Goal: Answer question/provide support

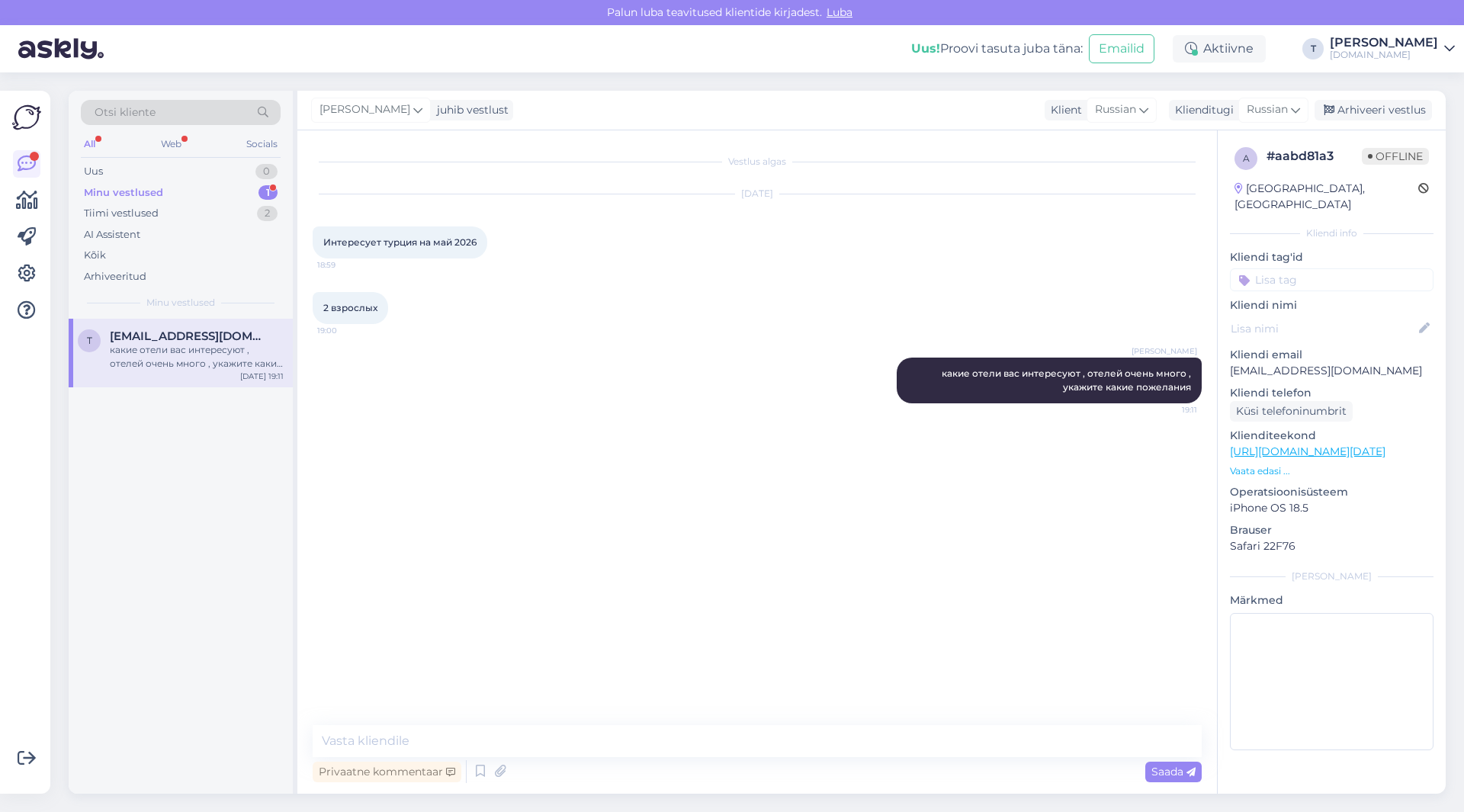
click at [214, 195] on div "Minu vestlused 1" at bounding box center [181, 193] width 200 height 22
click at [1251, 464] on p "Vaata edasi ..." at bounding box center [1332, 471] width 204 height 14
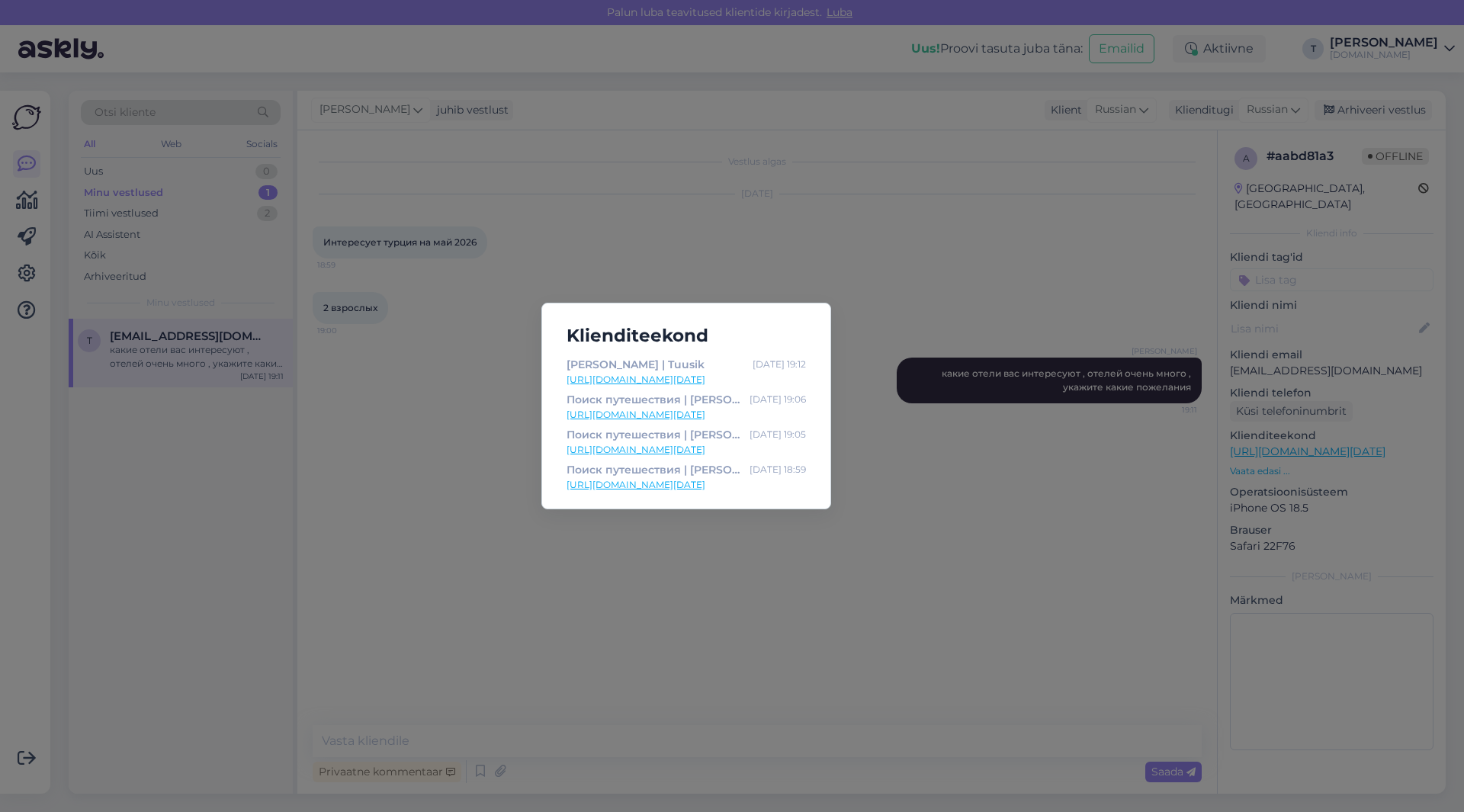
click at [839, 265] on div "Klienditeekond Paloma Orenda | Tuusik [DATE] 19:12 [URL][DOMAIN_NAME][DATE] Пои…" at bounding box center [732, 406] width 1464 height 812
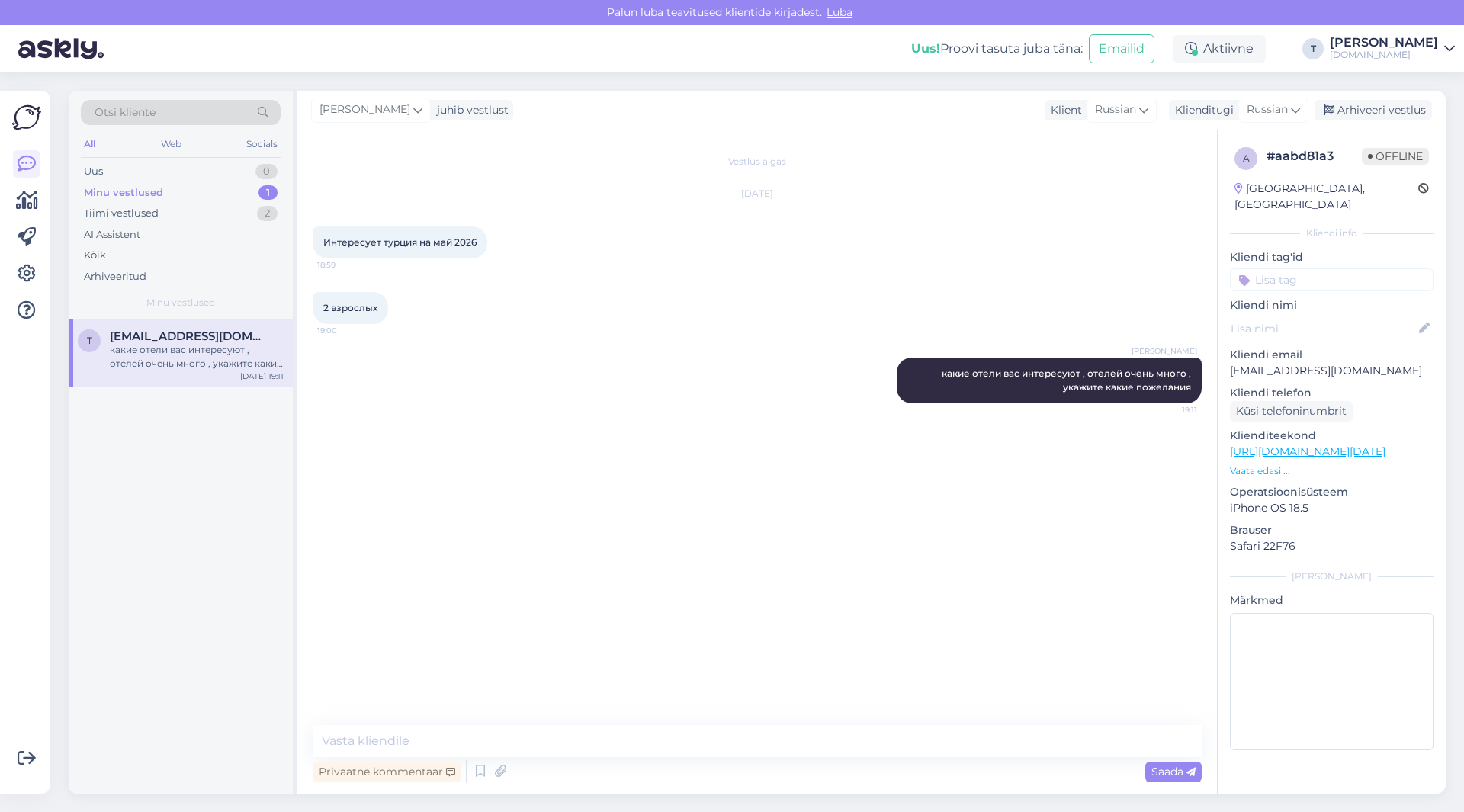
click at [1291, 363] on p "[EMAIL_ADDRESS][DOMAIN_NAME]" at bounding box center [1332, 371] width 204 height 16
copy p "[EMAIL_ADDRESS][DOMAIN_NAME]"
drag, startPoint x: 385, startPoint y: 307, endPoint x: 313, endPoint y: 245, distance: 95.0
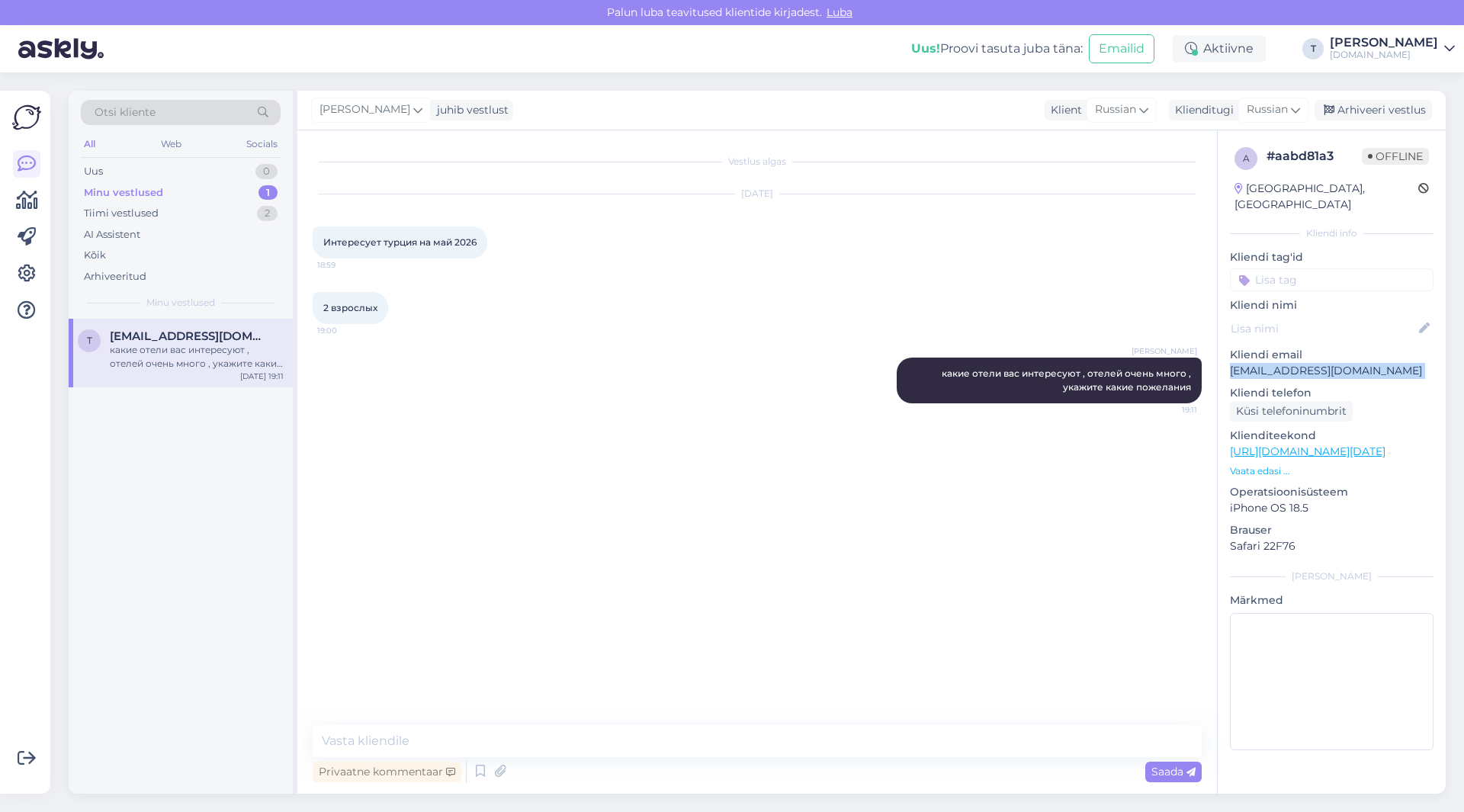
click at [313, 245] on div "Vestlus algas [DATE] Интересует турция на [DATE] 18:59 2 взрослых 19:00 [PERSON…" at bounding box center [763, 429] width 902 height 565
copy div "Интересует турция на [DATE] 18:59 2 взрослых"
